Goal: Information Seeking & Learning: Check status

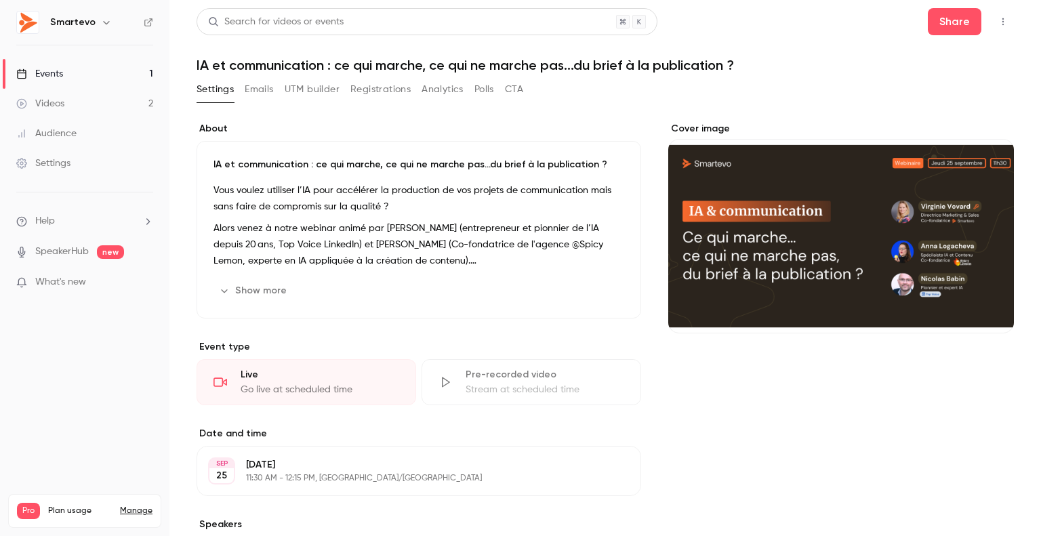
click at [257, 91] on button "Emails" at bounding box center [259, 90] width 28 height 22
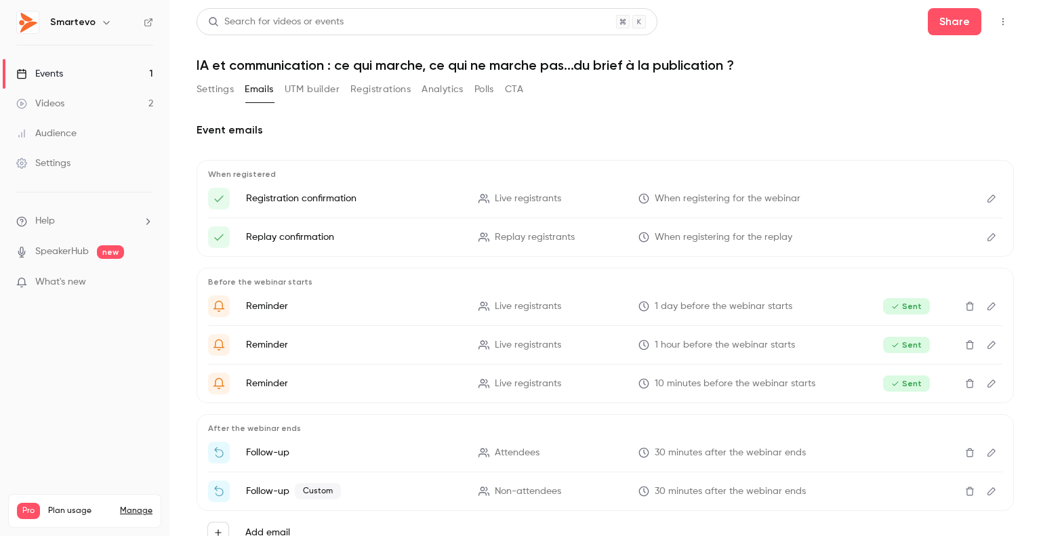
scroll to position [52, 0]
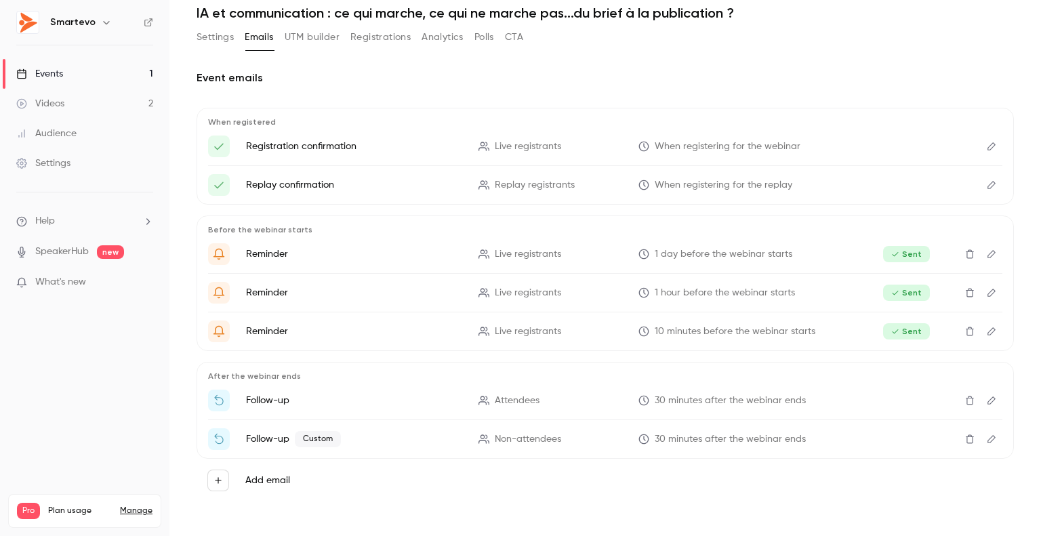
click at [986, 399] on icon "Edit" at bounding box center [991, 400] width 11 height 9
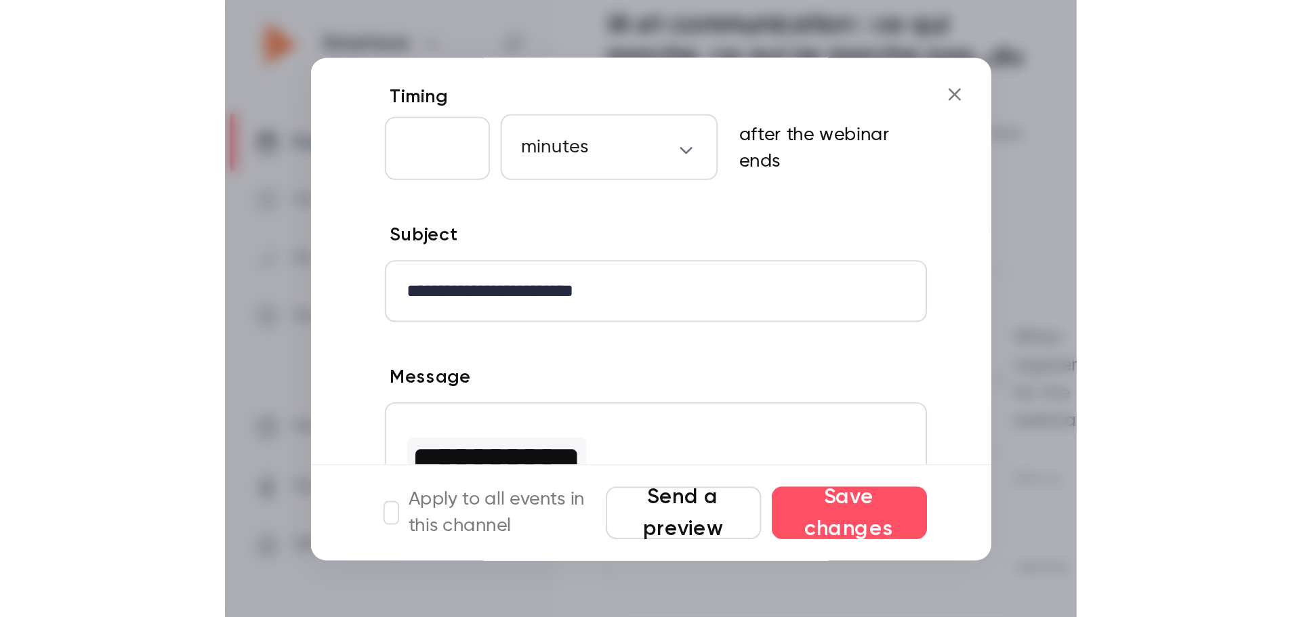
scroll to position [62, 0]
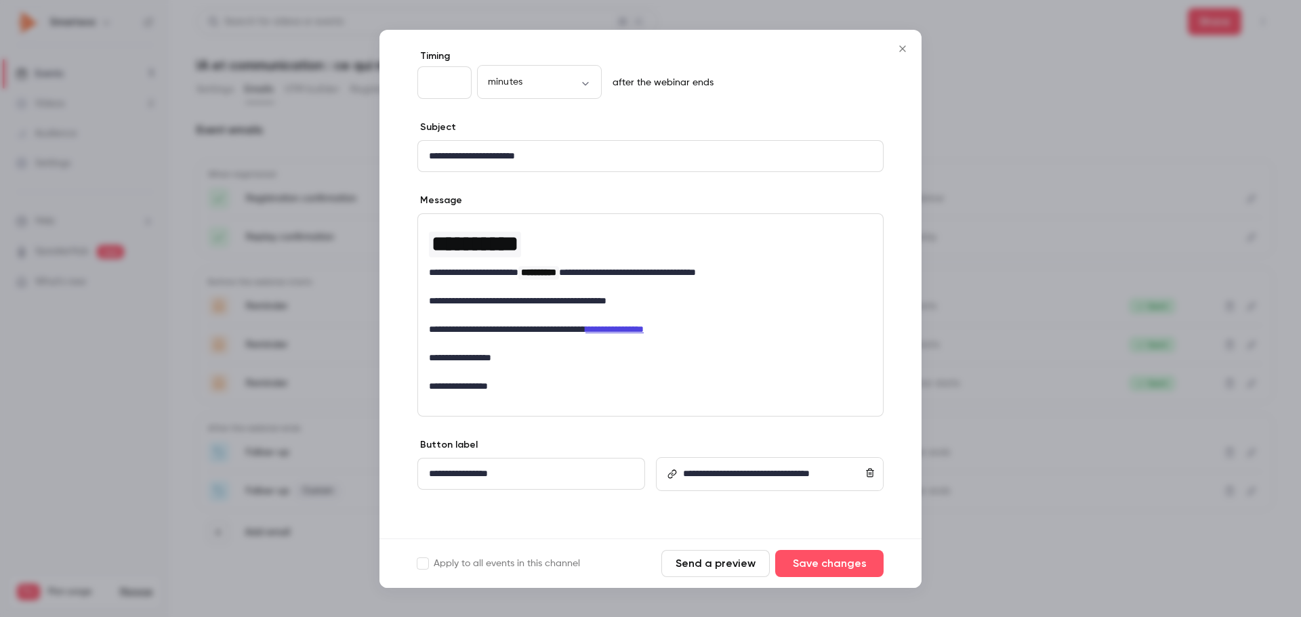
click at [897, 45] on icon "Close" at bounding box center [903, 48] width 16 height 11
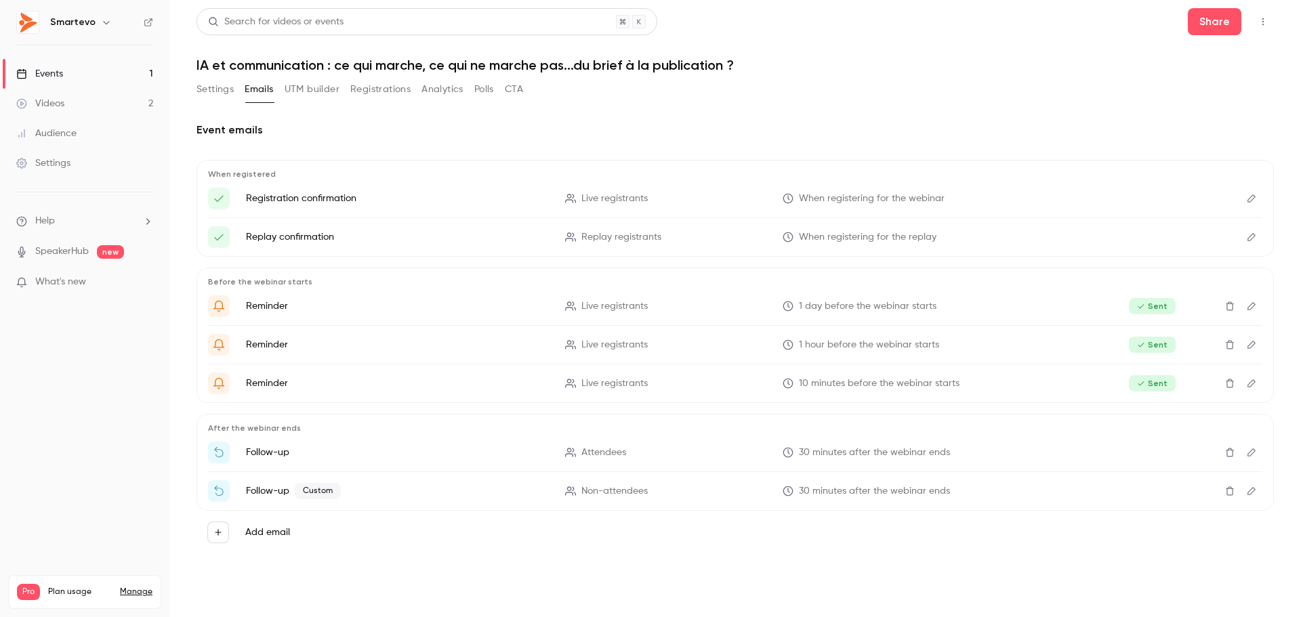
click at [445, 91] on button "Analytics" at bounding box center [443, 90] width 42 height 22
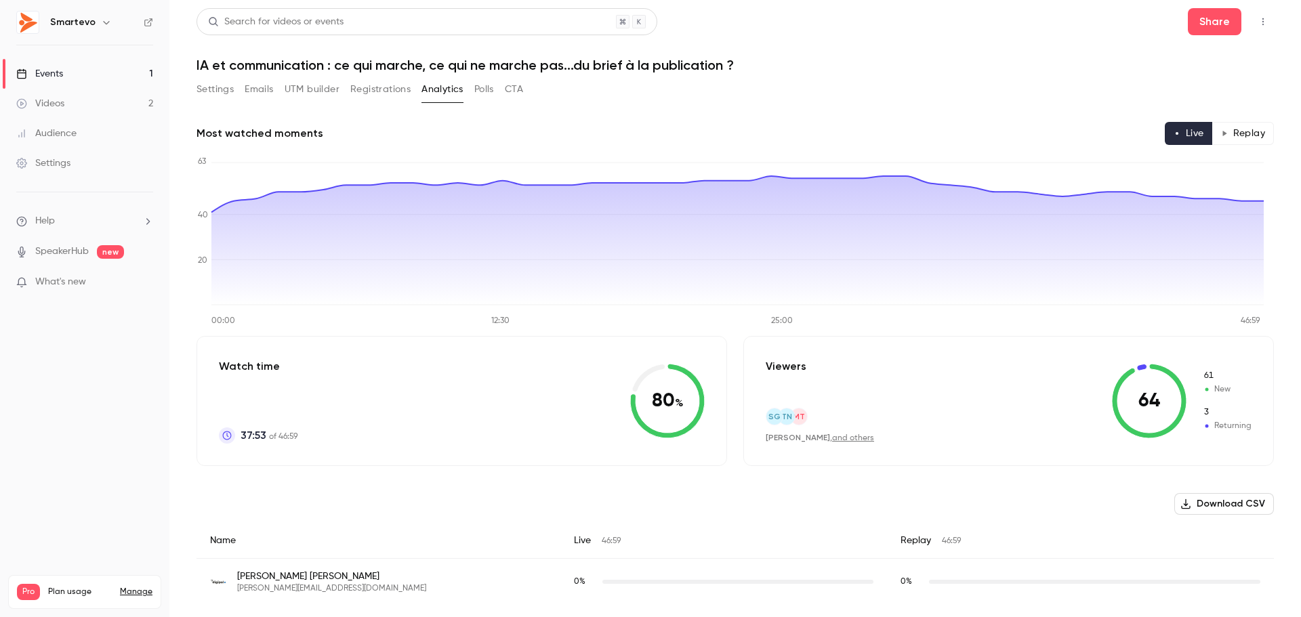
click at [357, 89] on button "Registrations" at bounding box center [380, 90] width 60 height 22
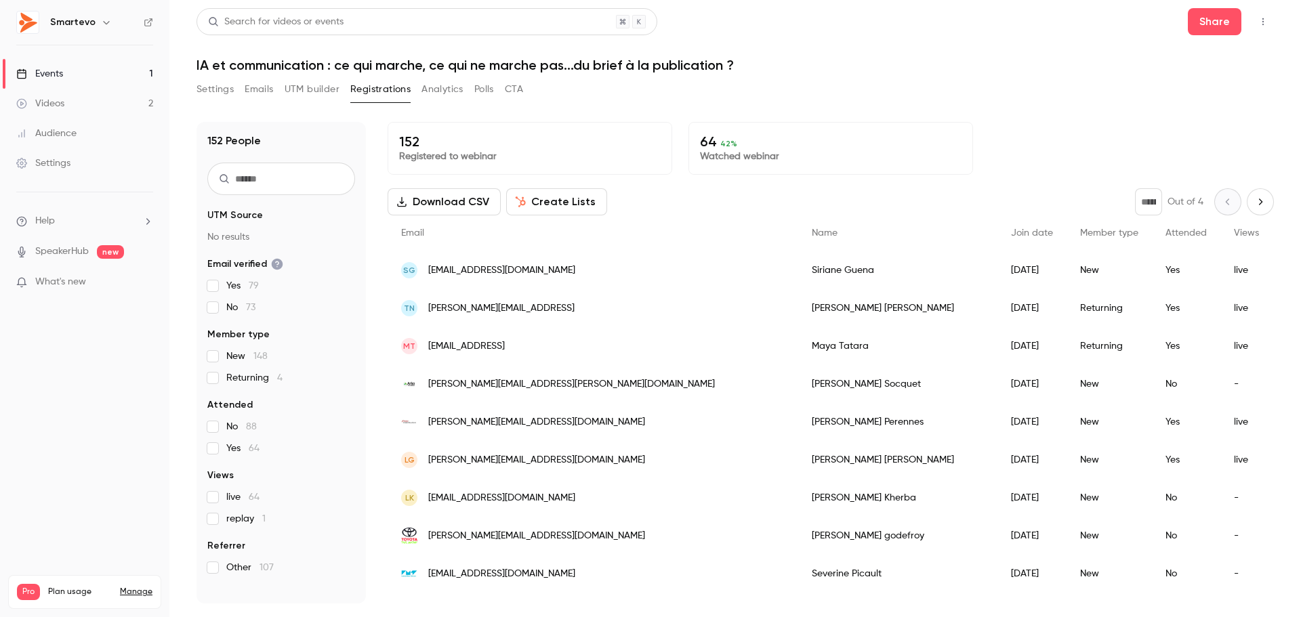
click at [308, 89] on button "UTM builder" at bounding box center [312, 90] width 55 height 22
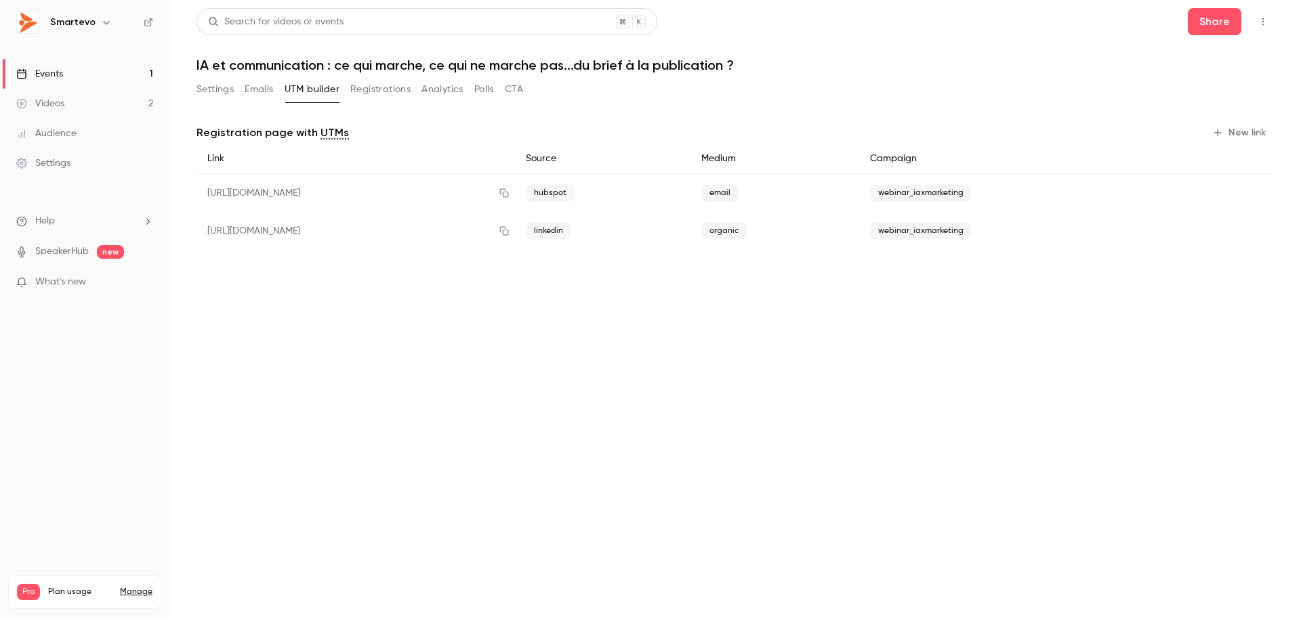
click at [220, 86] on button "Settings" at bounding box center [215, 90] width 37 height 22
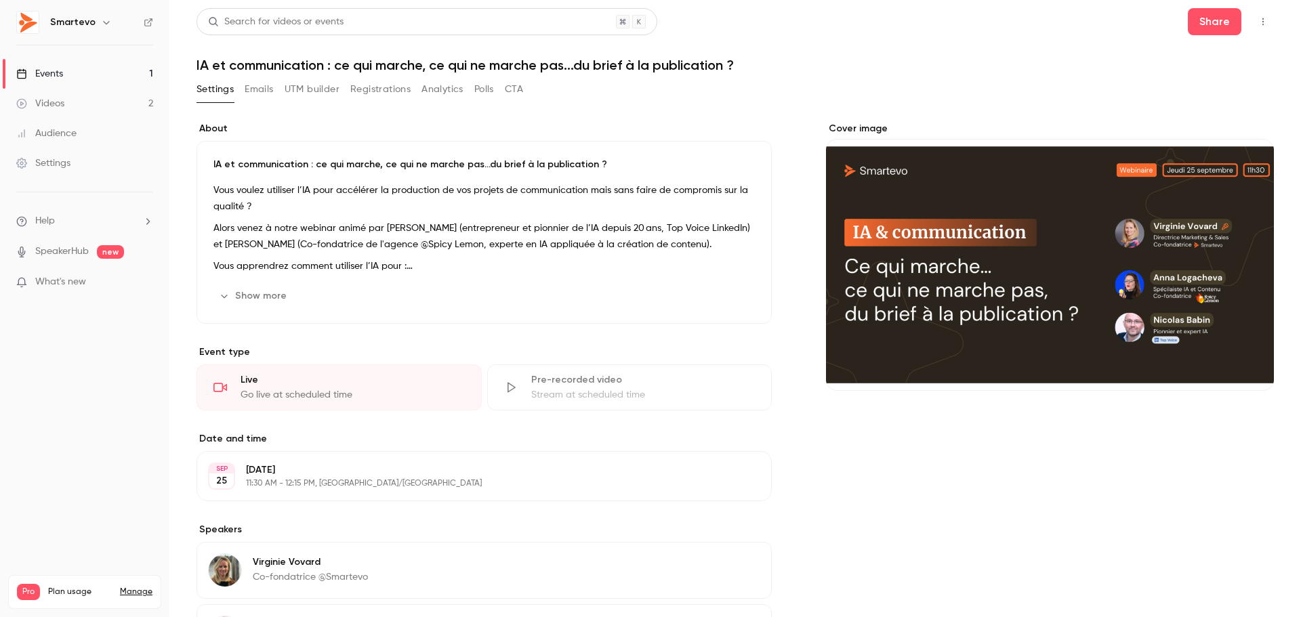
click at [910, 440] on div "Cover image" at bounding box center [1050, 475] width 448 height 706
click at [391, 85] on button "Registrations" at bounding box center [380, 90] width 60 height 22
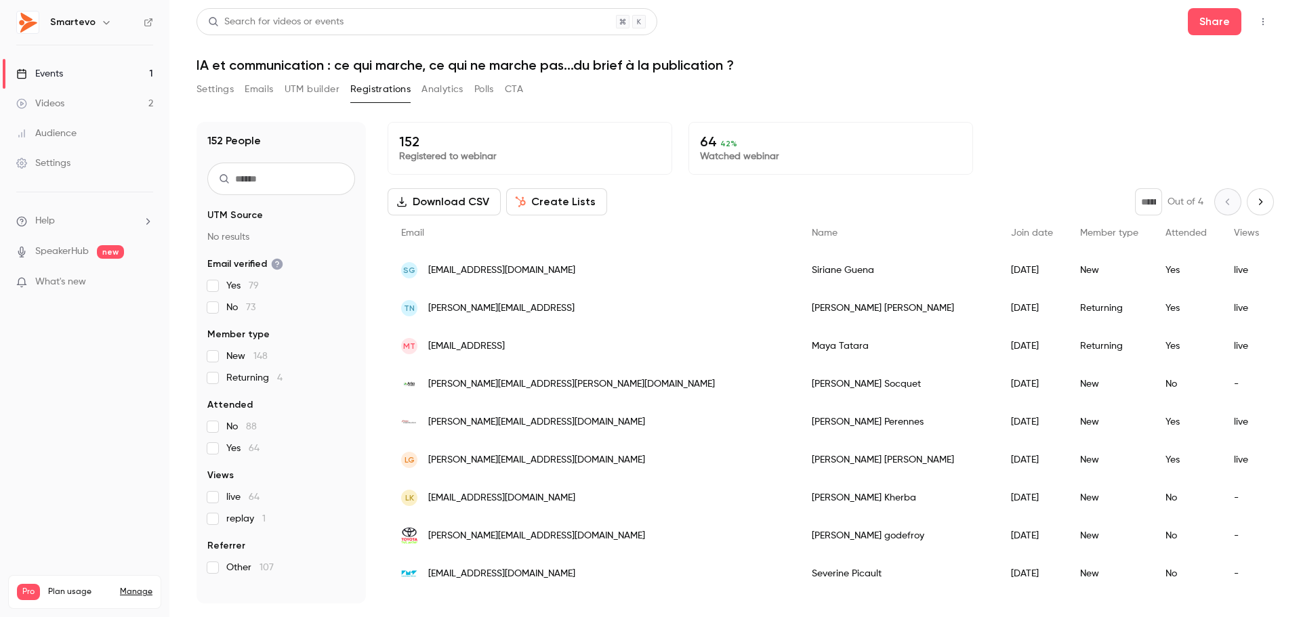
click at [430, 93] on button "Analytics" at bounding box center [443, 90] width 42 height 22
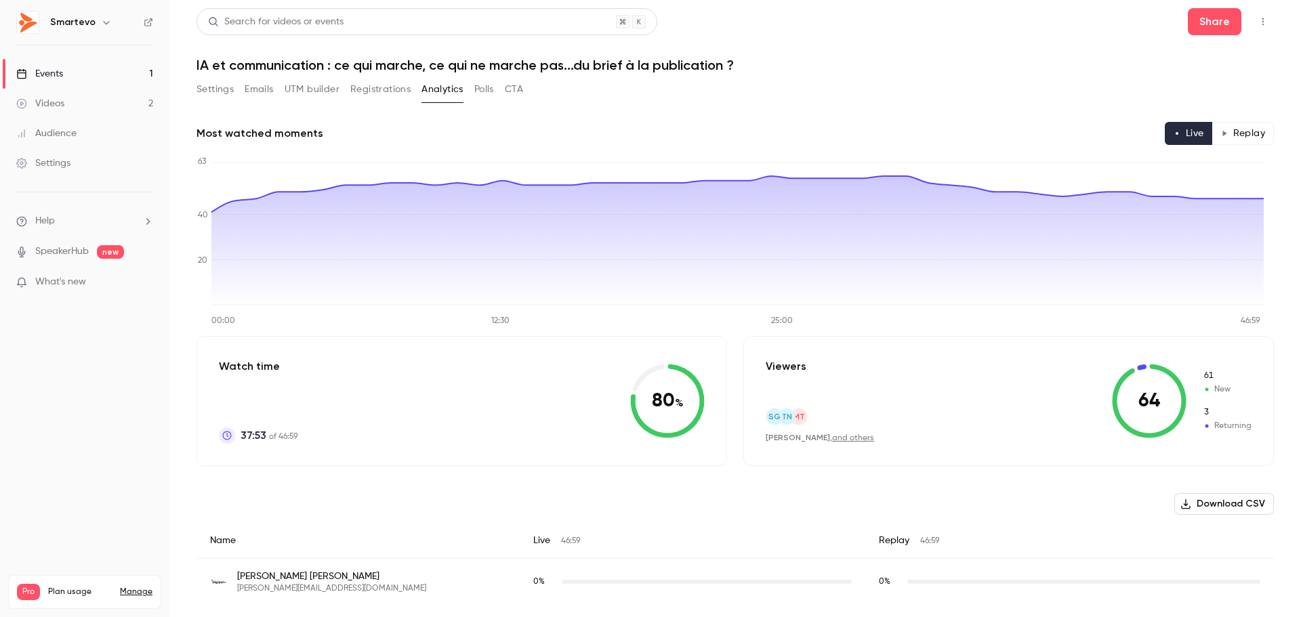
click at [844, 438] on link "and others" at bounding box center [853, 438] width 42 height 8
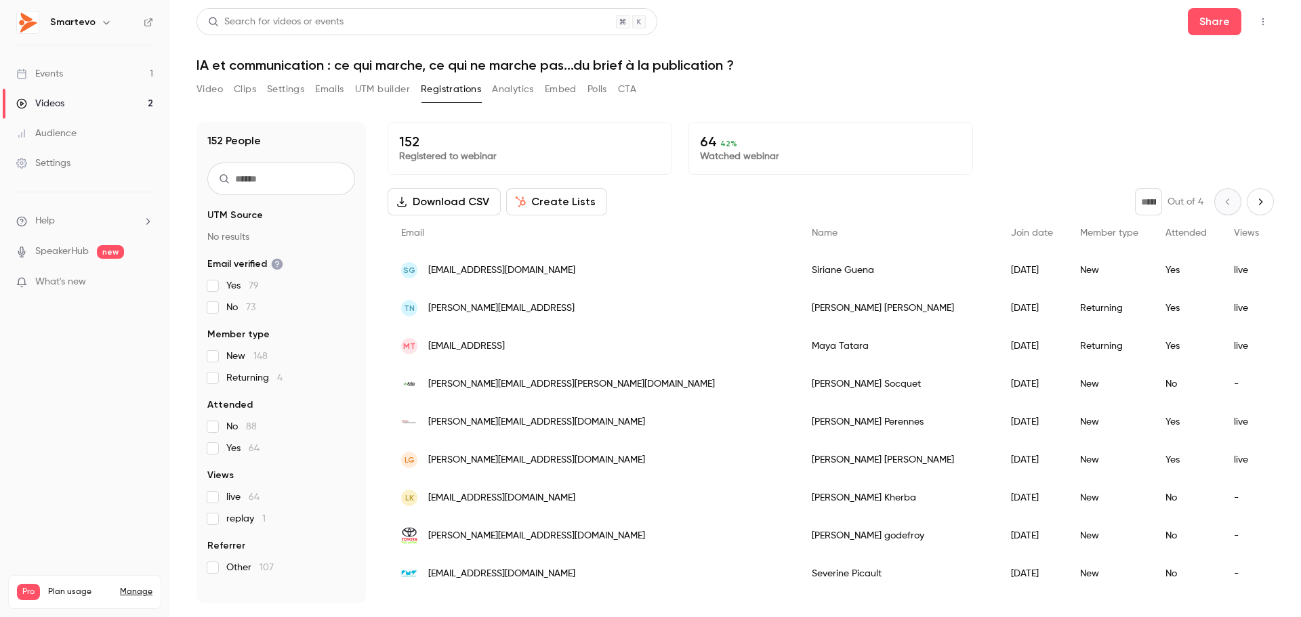
click at [950, 182] on div "152 Registered to webinar 64 42 % Watched webinar Download CSV Create Lists * O…" at bounding box center [831, 363] width 887 height 482
